Goal: Find specific page/section: Find specific page/section

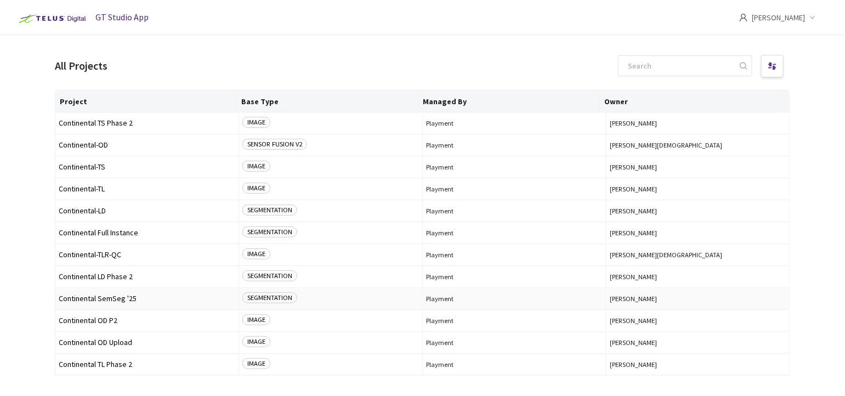
click at [114, 296] on span "Continental SemSeg '25" at bounding box center [147, 299] width 177 height 8
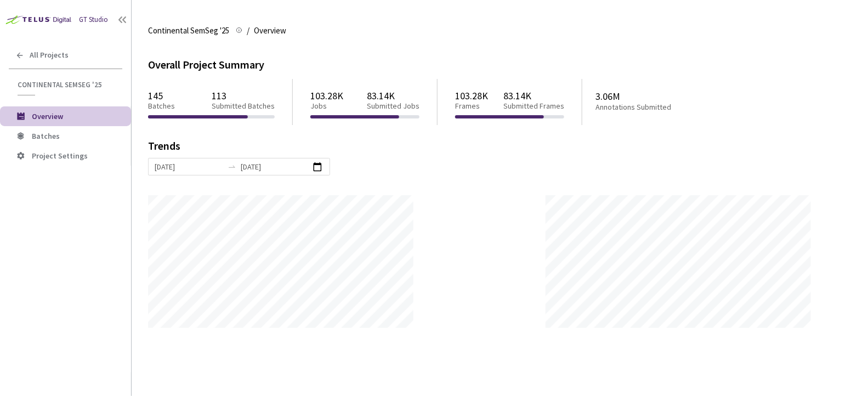
scroll to position [396, 845]
click at [52, 130] on li "Batches" at bounding box center [65, 136] width 131 height 20
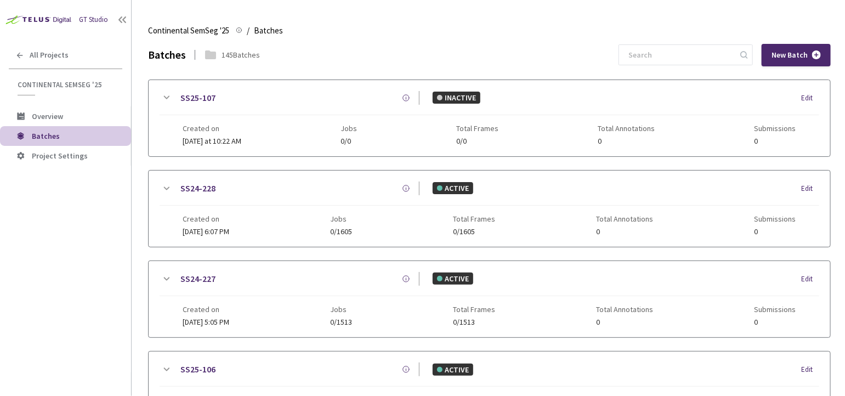
click at [167, 91] on icon at bounding box center [166, 97] width 13 height 13
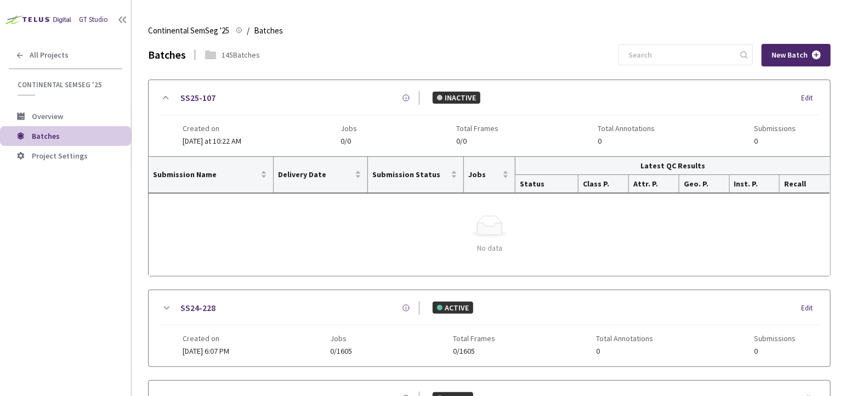
click at [170, 302] on icon at bounding box center [166, 308] width 13 height 13
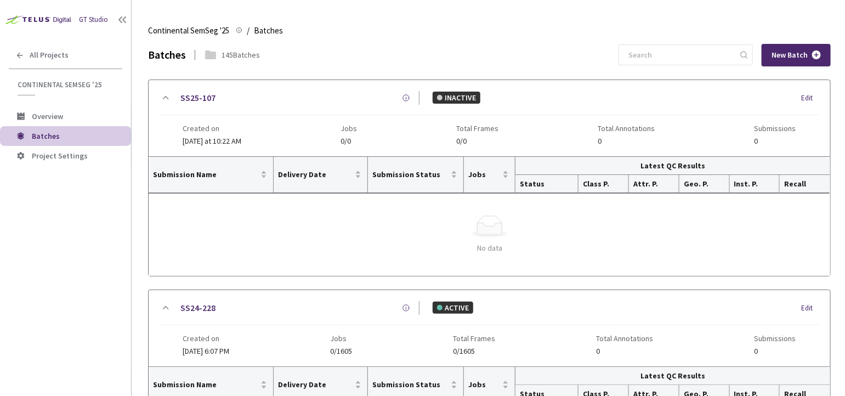
click at [165, 101] on icon at bounding box center [166, 97] width 13 height 13
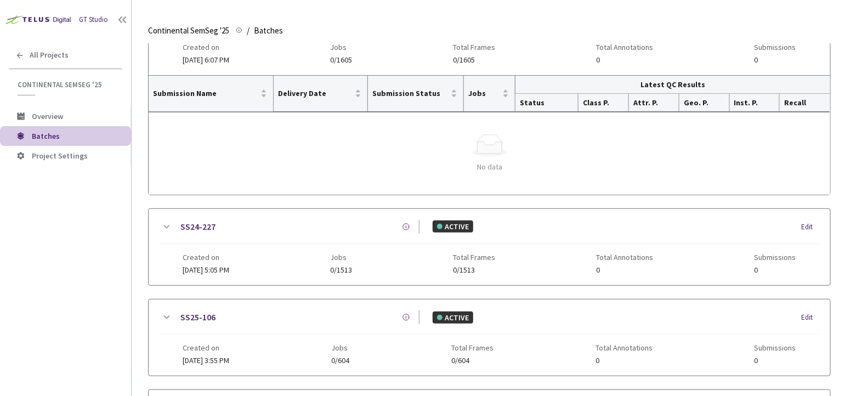
scroll to position [244, 0]
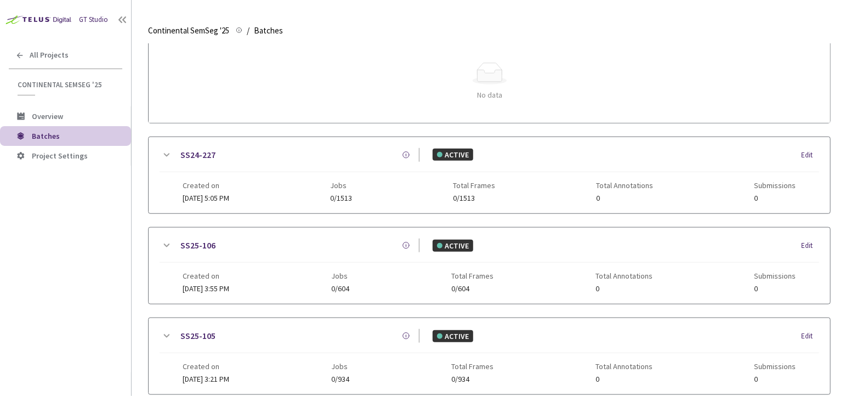
click at [165, 153] on icon at bounding box center [167, 154] width 6 height 3
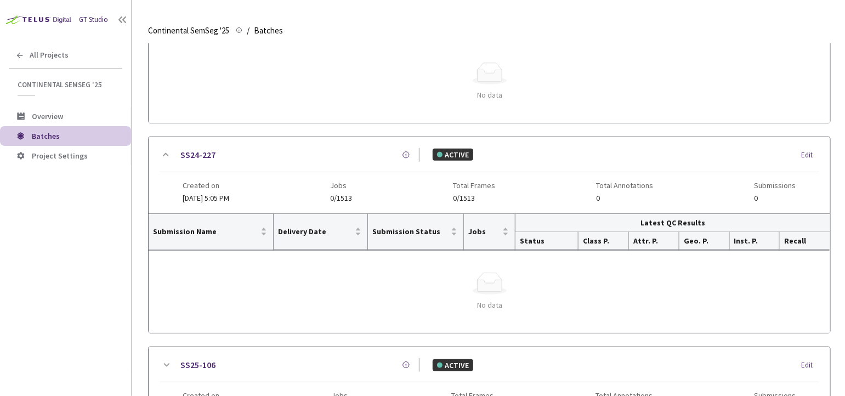
click at [165, 153] on icon at bounding box center [166, 154] width 6 height 3
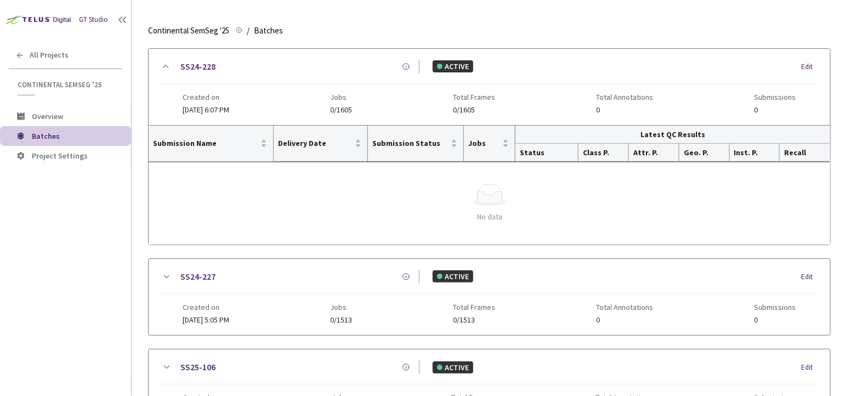
scroll to position [0, 0]
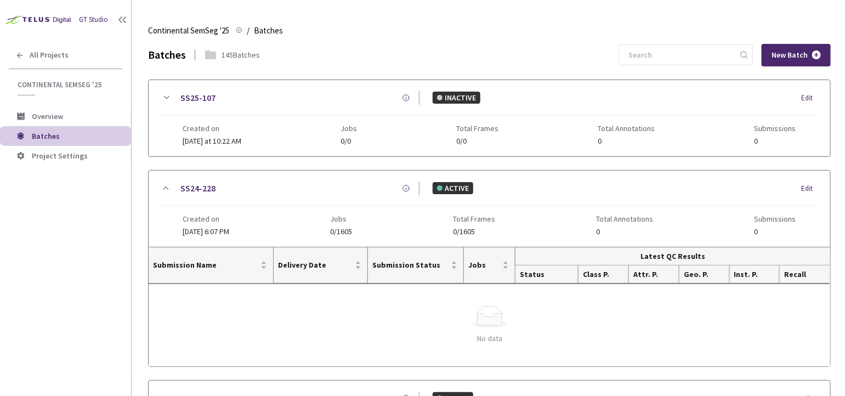
click at [160, 191] on icon at bounding box center [166, 188] width 13 height 13
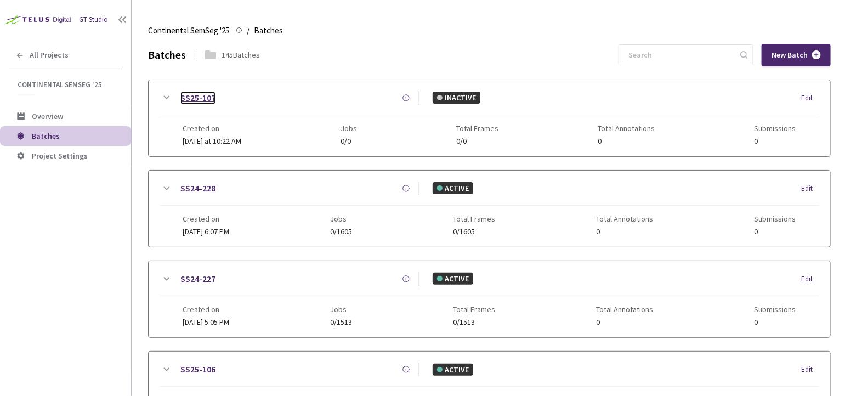
click at [200, 94] on link "SS25-107" at bounding box center [197, 98] width 35 height 14
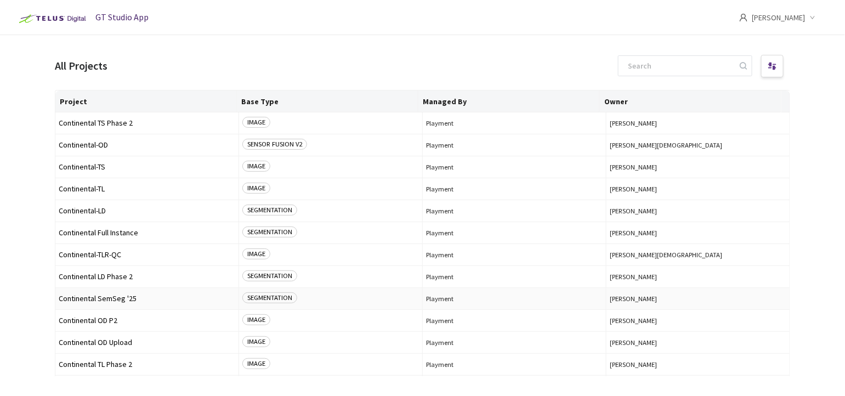
click at [103, 297] on span "Continental SemSeg '25" at bounding box center [147, 299] width 177 height 8
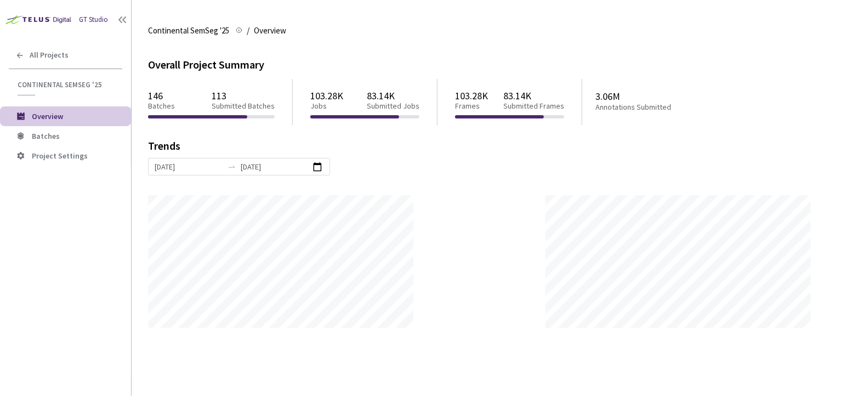
scroll to position [396, 845]
click at [48, 135] on span "Batches" at bounding box center [46, 136] width 28 height 10
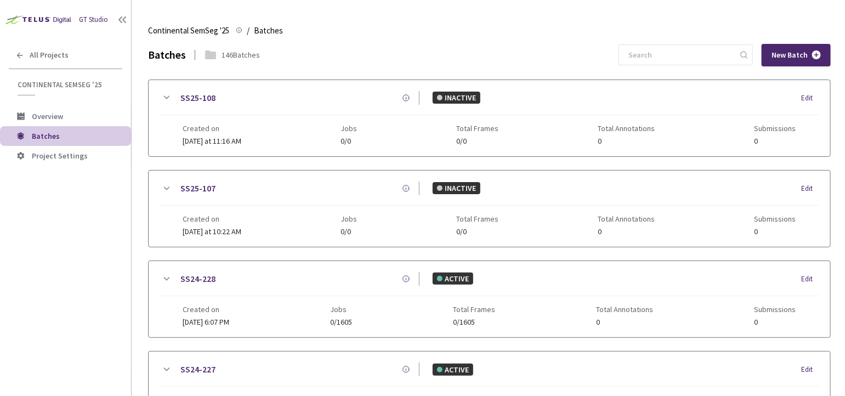
click at [163, 97] on icon at bounding box center [166, 97] width 13 height 13
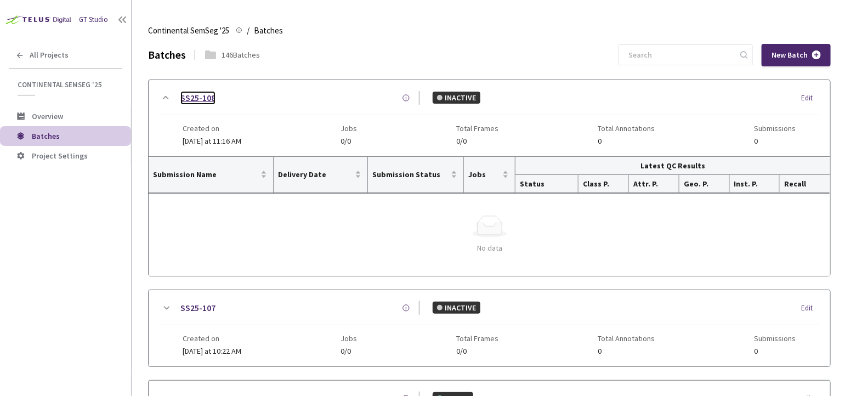
click at [214, 95] on link "SS25-108" at bounding box center [197, 98] width 35 height 14
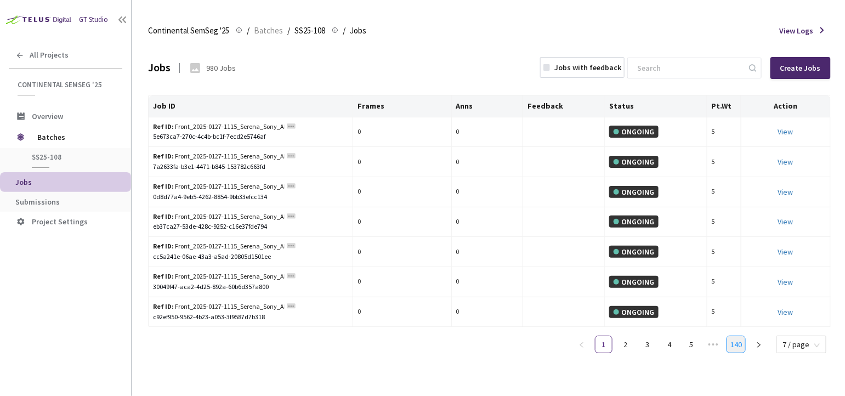
click at [733, 343] on link "140" at bounding box center [736, 344] width 18 height 16
